Goal: Task Accomplishment & Management: Manage account settings

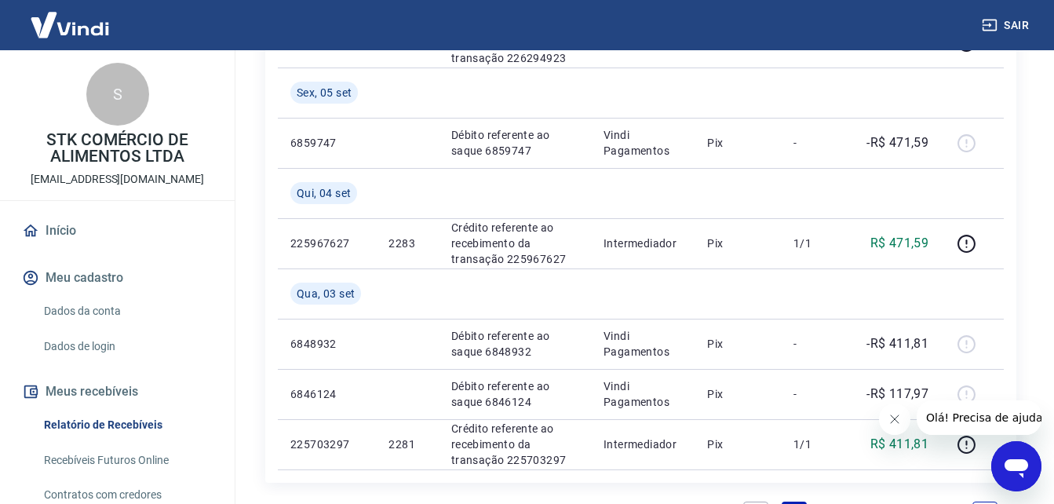
scroll to position [1682, 0]
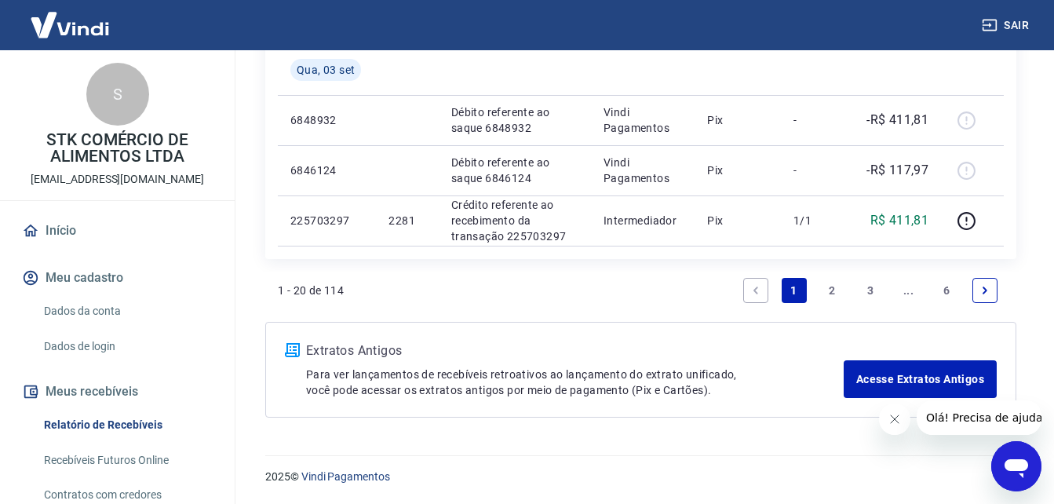
click at [830, 295] on link "2" at bounding box center [831, 290] width 25 height 25
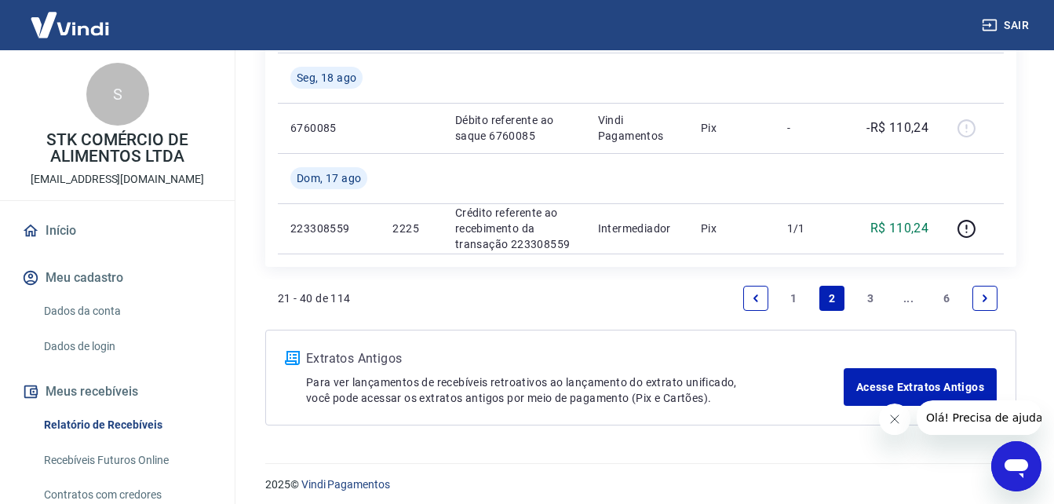
scroll to position [1783, 0]
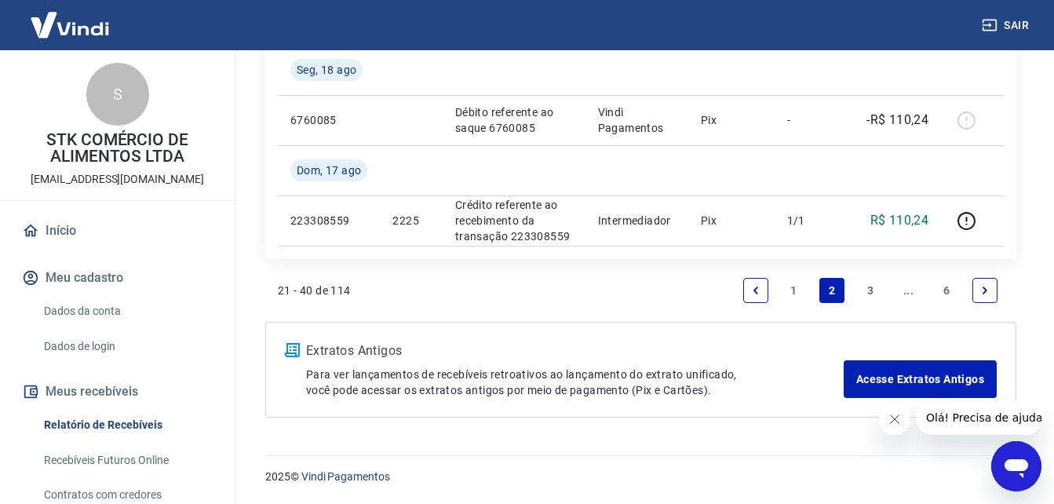
drag, startPoint x: 1061, startPoint y: 39, endPoint x: 87, endPoint y: 23, distance: 973.9
click at [941, 288] on link "6" at bounding box center [946, 290] width 25 height 25
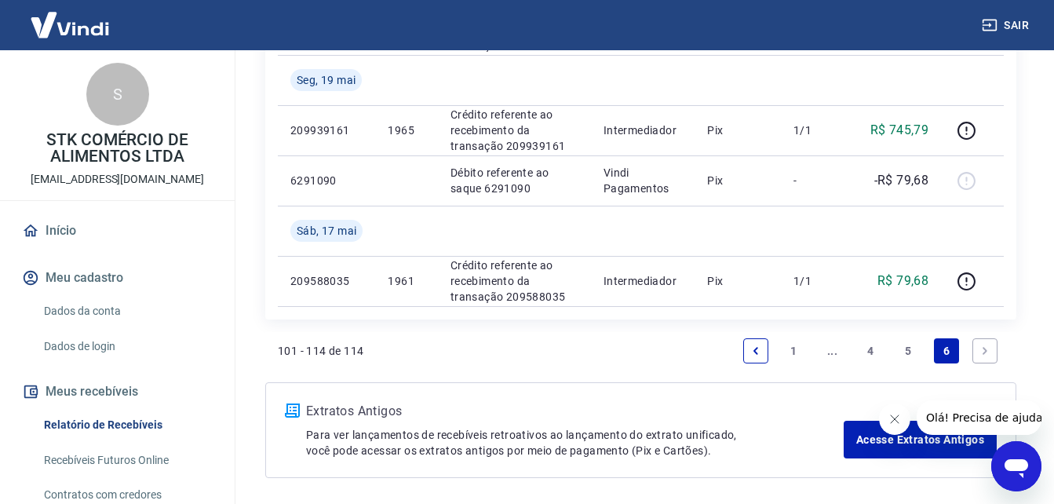
scroll to position [1056, 0]
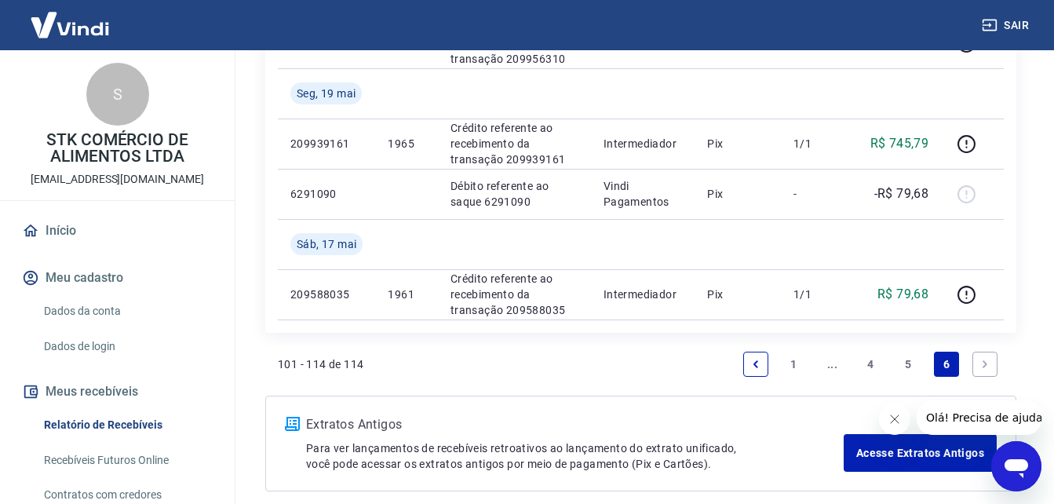
click at [873, 363] on link "4" at bounding box center [870, 364] width 25 height 25
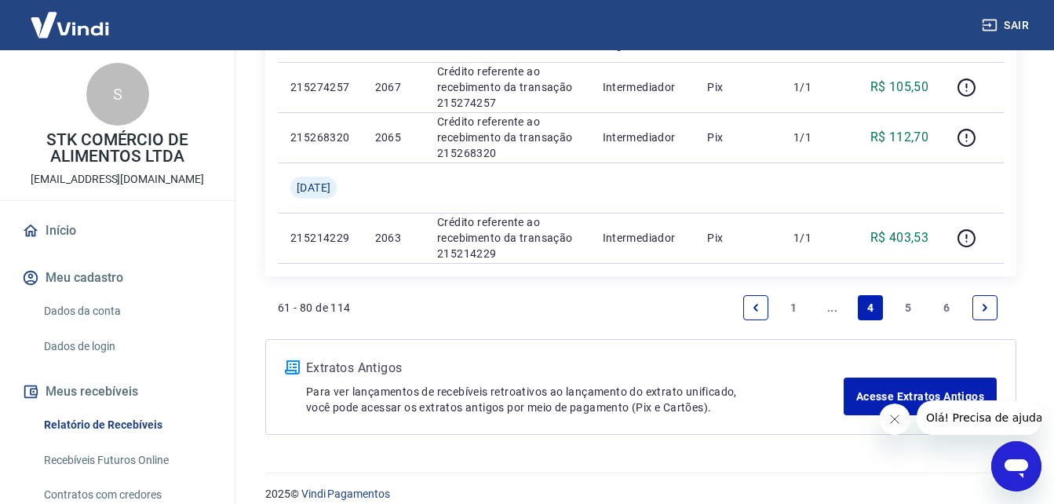
scroll to position [1582, 0]
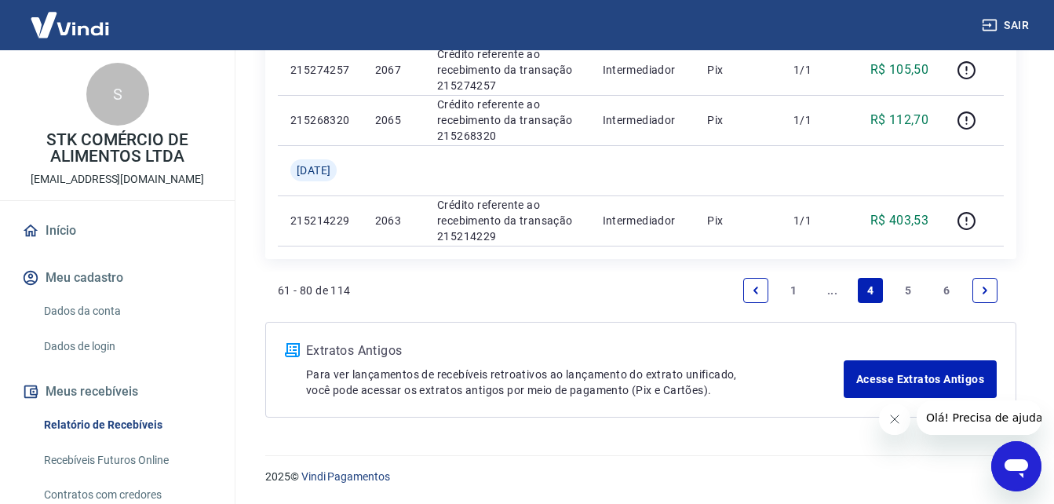
drag, startPoint x: 1059, startPoint y: 75, endPoint x: 33, endPoint y: 14, distance: 1028.1
click at [832, 289] on link "..." at bounding box center [831, 290] width 25 height 25
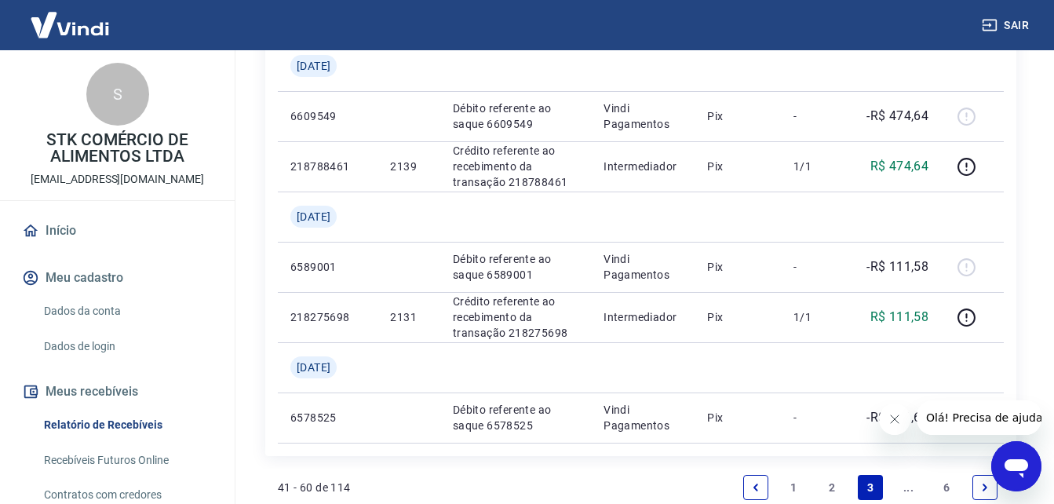
scroll to position [1431, 0]
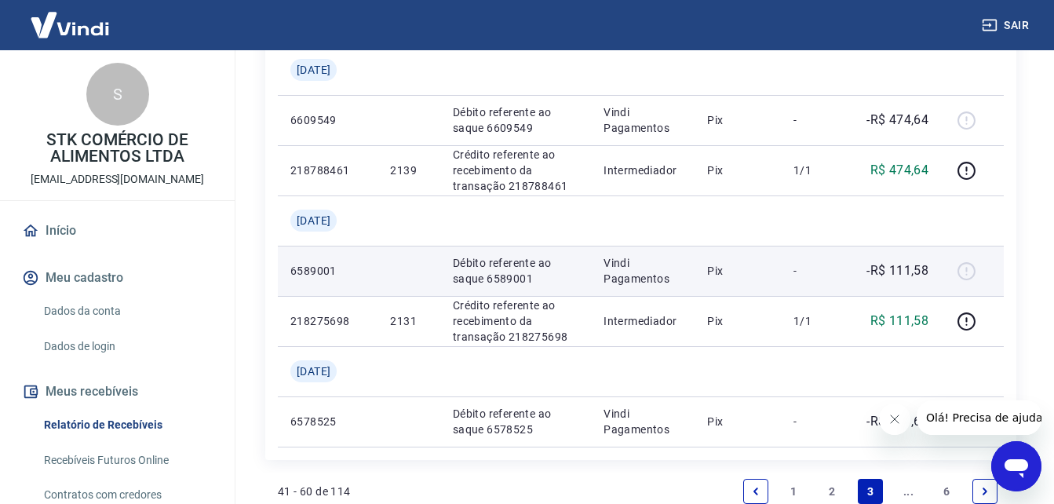
click at [711, 282] on td "Pix" at bounding box center [737, 271] width 86 height 50
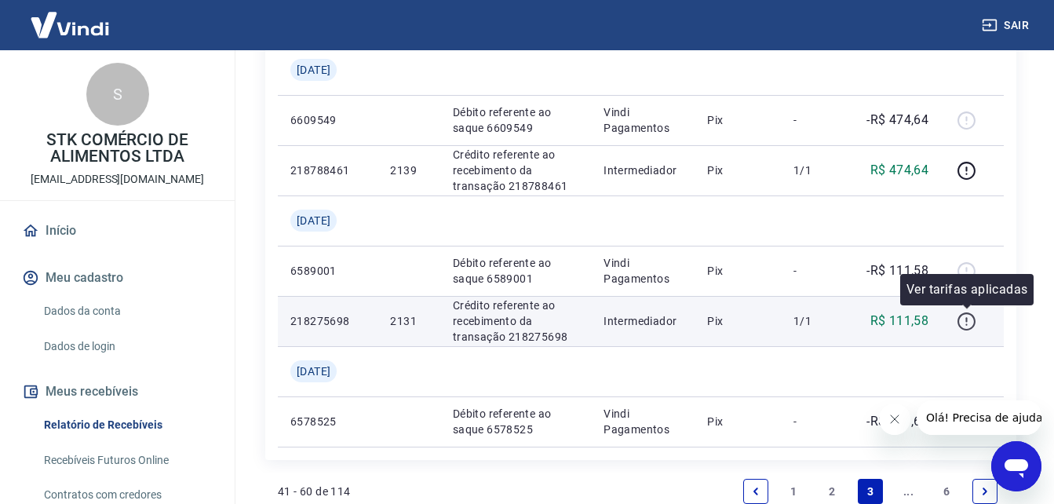
click at [962, 322] on icon "button" at bounding box center [967, 322] width 20 height 20
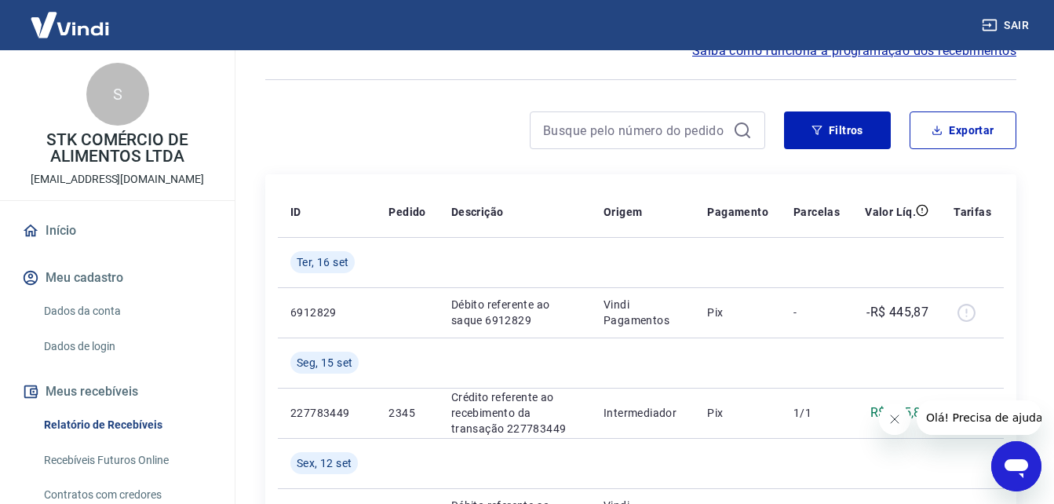
scroll to position [48, 0]
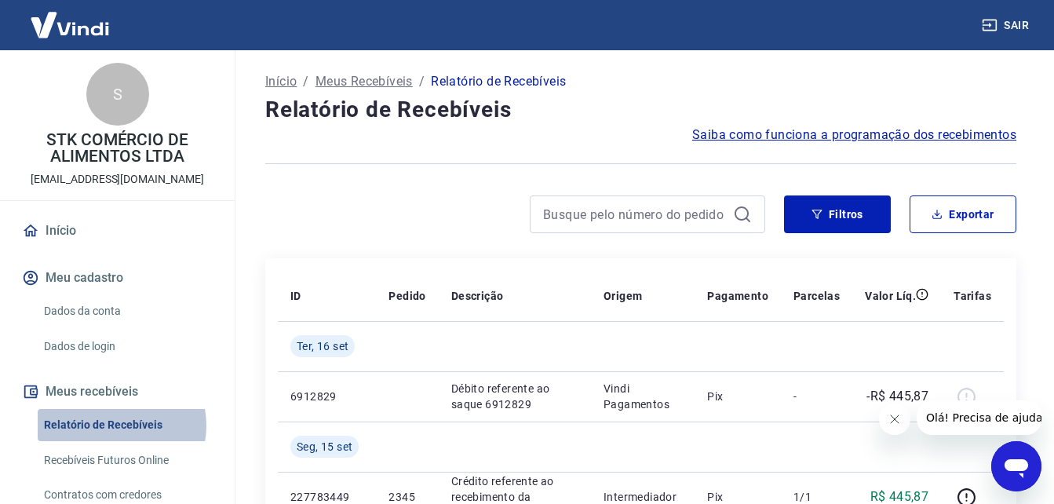
click at [114, 425] on link "Relatório de Recebíveis" at bounding box center [127, 425] width 178 height 32
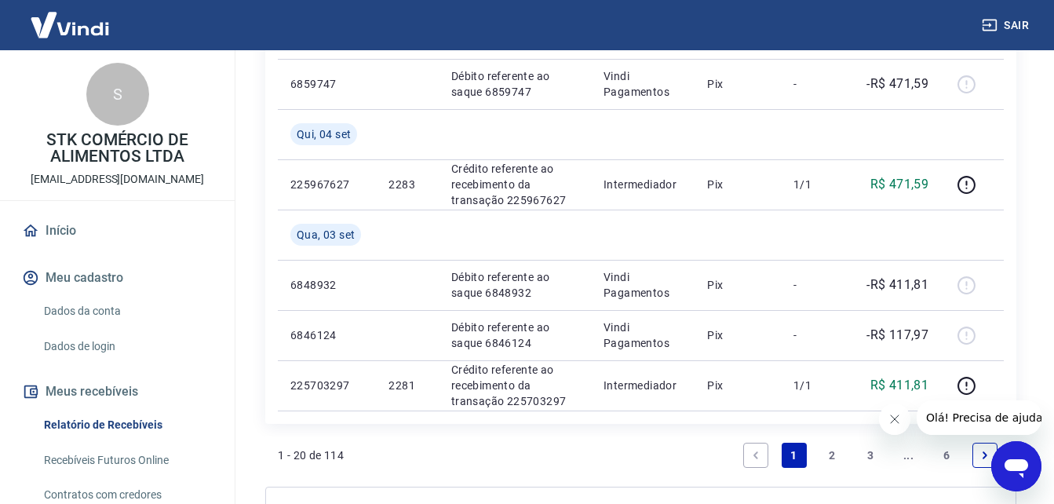
scroll to position [1521, 0]
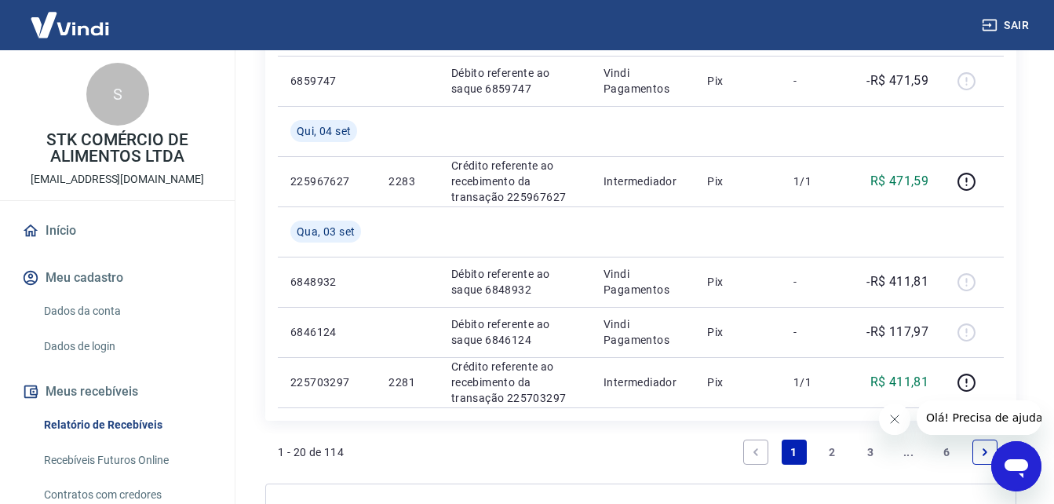
click at [869, 454] on link "3" at bounding box center [870, 451] width 25 height 25
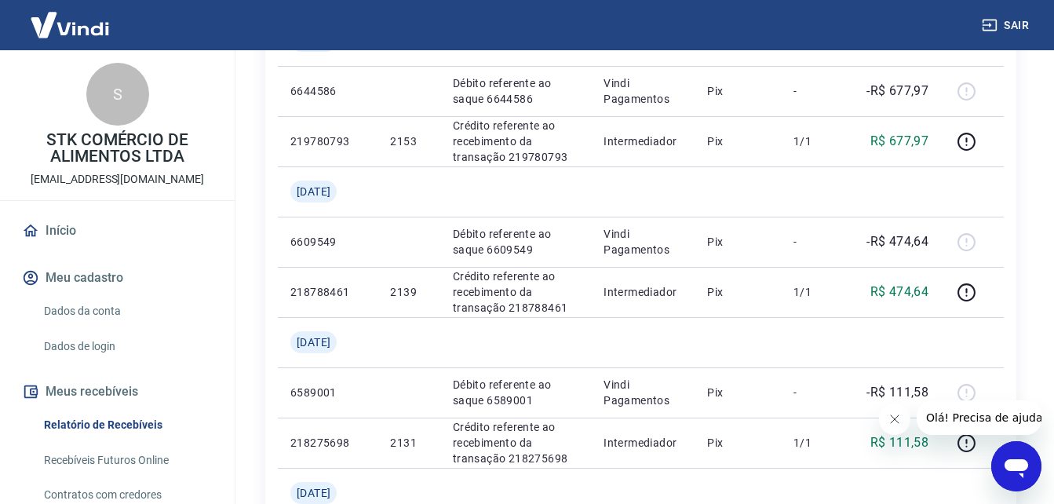
scroll to position [1259, 0]
